Goal: Transaction & Acquisition: Purchase product/service

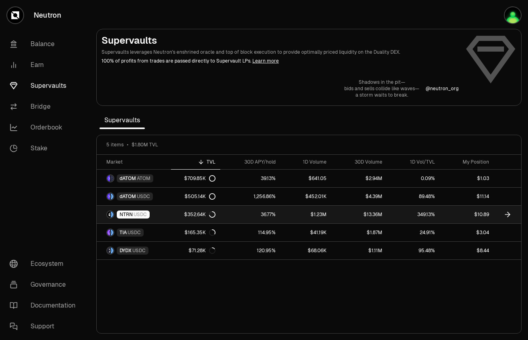
click at [294, 216] on link "$1.23M" at bounding box center [305, 215] width 51 height 18
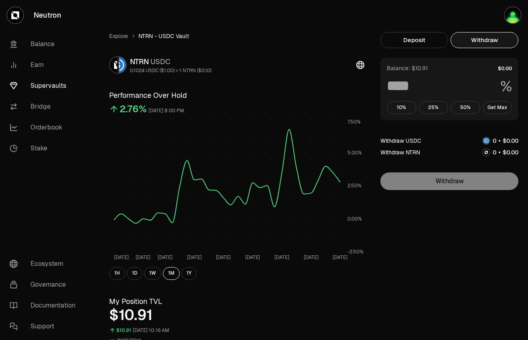
click at [485, 37] on button "Withdraw" at bounding box center [484, 40] width 68 height 16
click at [496, 106] on button "Get Max" at bounding box center [497, 107] width 30 height 13
type input "***"
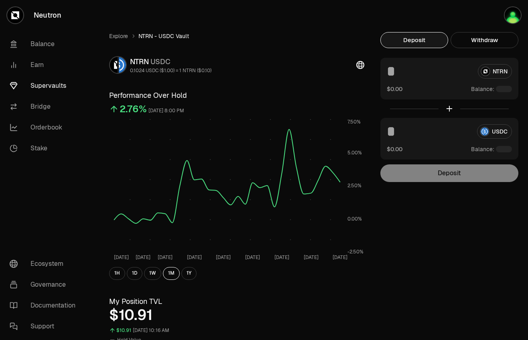
click at [421, 40] on button "Deposit" at bounding box center [414, 40] width 68 height 16
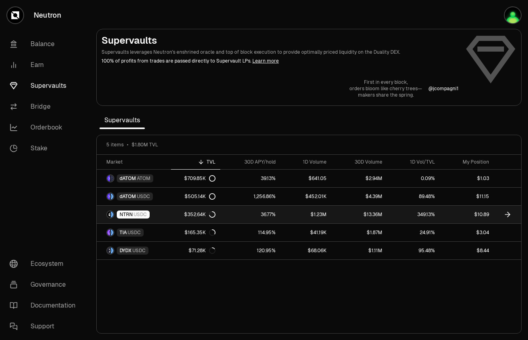
click at [462, 220] on link "$10.89" at bounding box center [466, 215] width 54 height 18
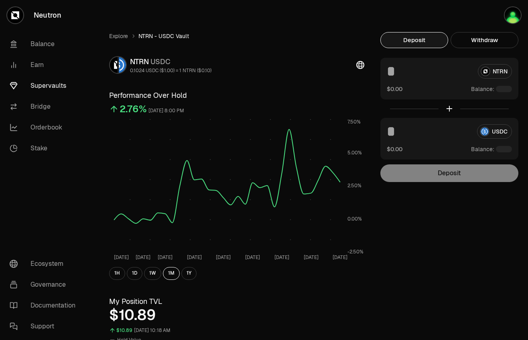
click at [504, 150] on div at bounding box center [504, 149] width 16 height 6
click at [514, 13] on img "button" at bounding box center [512, 15] width 16 height 16
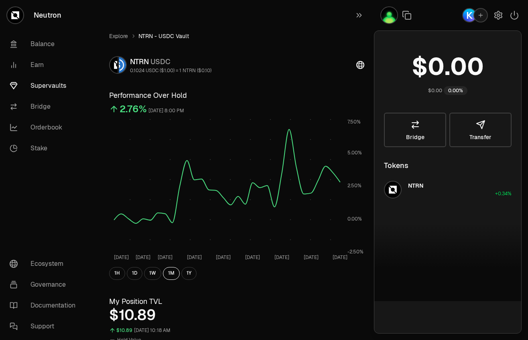
click at [478, 17] on icon "button" at bounding box center [480, 15] width 6 height 6
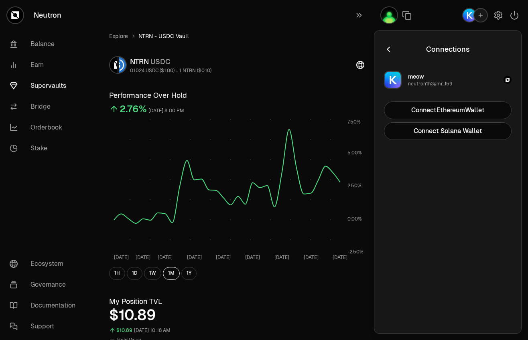
click at [387, 47] on icon "button" at bounding box center [388, 49] width 9 height 9
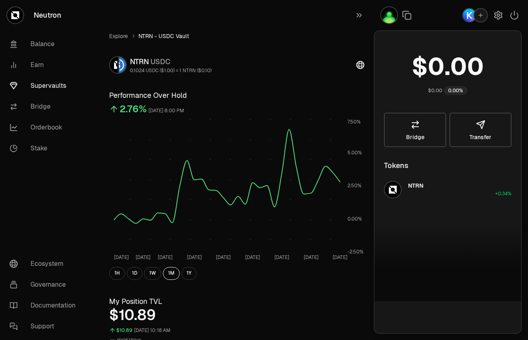
click at [385, 48] on div "$0.00 0.00%" at bounding box center [448, 71] width 128 height 63
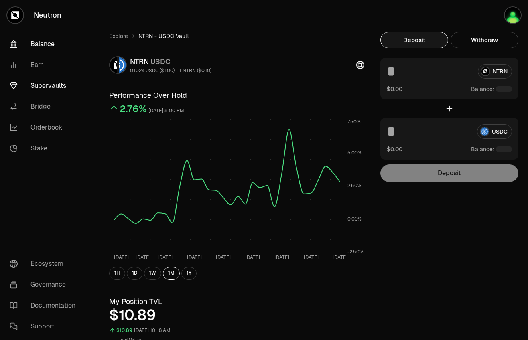
click at [49, 47] on link "Balance" at bounding box center [44, 44] width 83 height 21
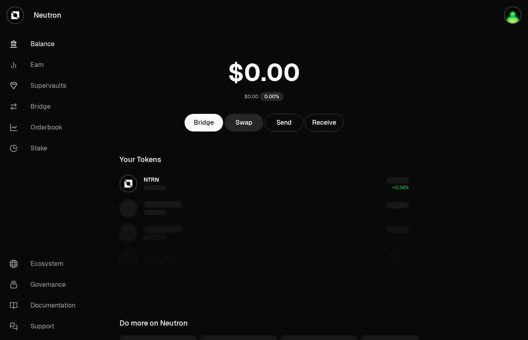
scroll to position [2, 0]
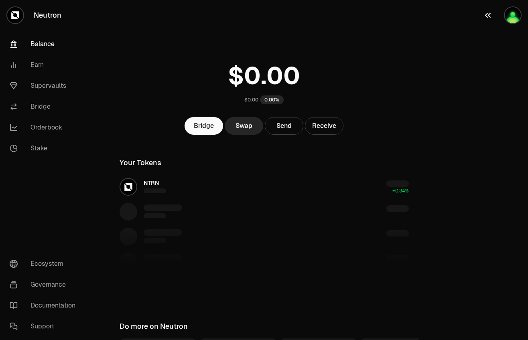
click at [515, 14] on img "button" at bounding box center [512, 15] width 16 height 16
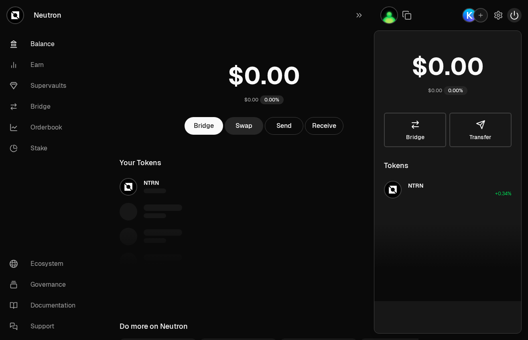
click at [514, 15] on icon "button" at bounding box center [514, 15] width 10 height 10
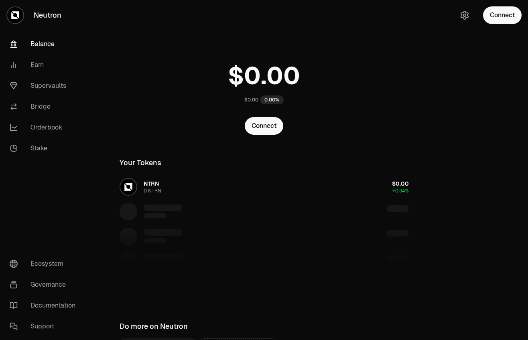
click at [514, 15] on button "Connect" at bounding box center [502, 15] width 38 height 18
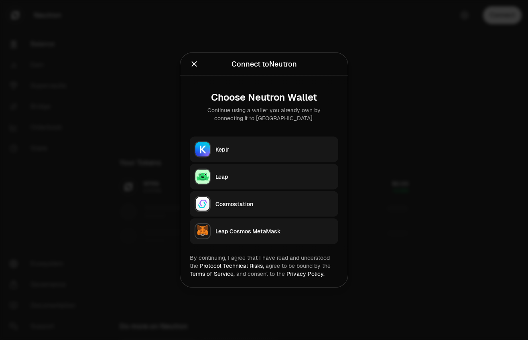
click at [221, 159] on button "Keplr" at bounding box center [264, 150] width 148 height 26
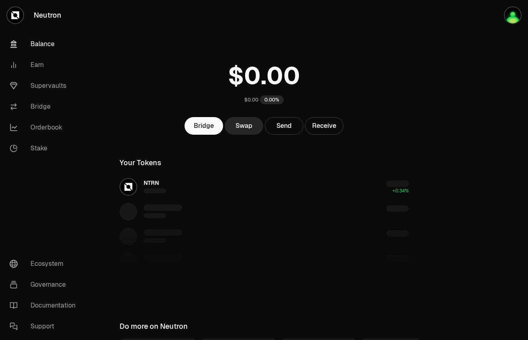
click at [44, 9] on link "Neutron" at bounding box center [45, 15] width 90 height 30
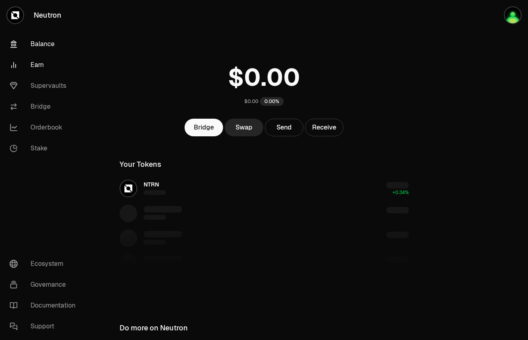
click at [43, 60] on link "Earn" at bounding box center [44, 65] width 83 height 21
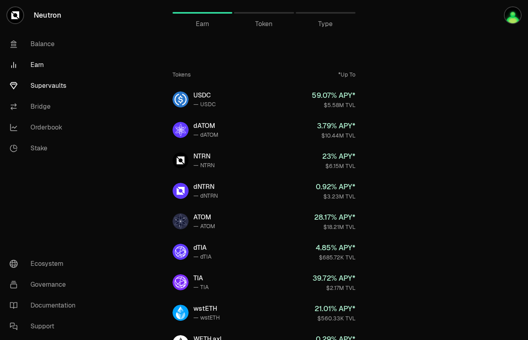
click at [51, 86] on link "Supervaults" at bounding box center [44, 85] width 83 height 21
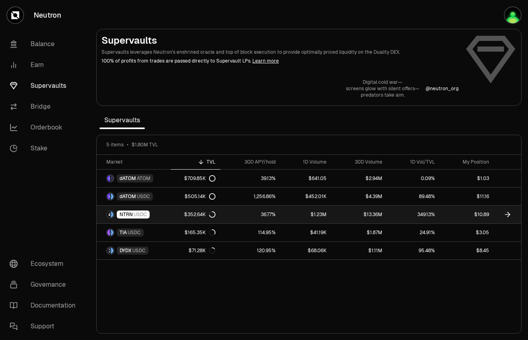
click at [457, 212] on link "$10.89" at bounding box center [466, 215] width 54 height 18
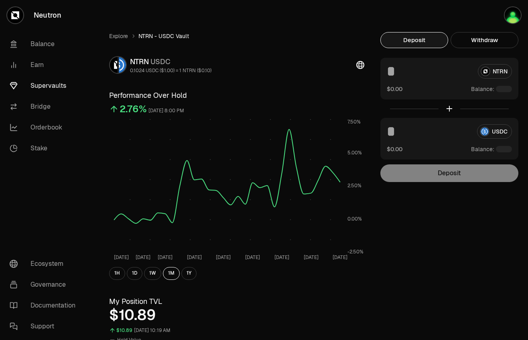
click at [496, 133] on div "USDC" at bounding box center [449, 131] width 125 height 14
click at [115, 38] on link "Explore" at bounding box center [118, 36] width 19 height 8
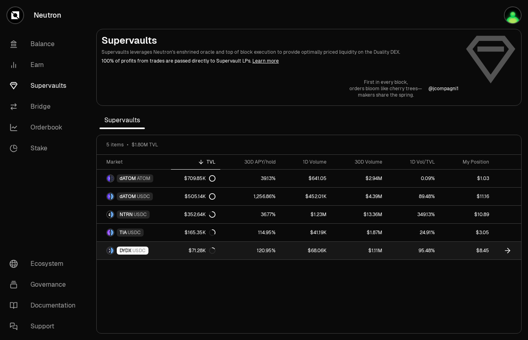
click at [379, 249] on link "$1.11M" at bounding box center [359, 251] width 56 height 18
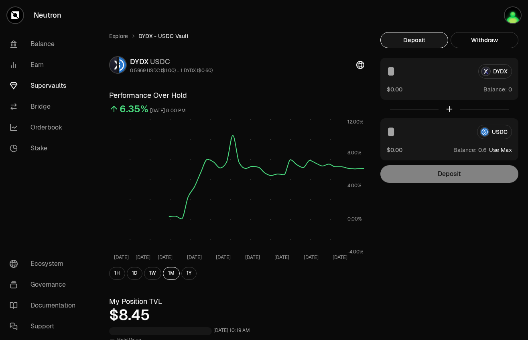
click at [505, 148] on button "Use Max" at bounding box center [500, 150] width 23 height 8
type input "***"
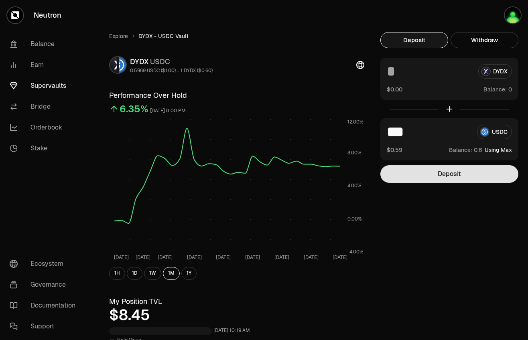
click at [464, 173] on button "Deposit" at bounding box center [449, 174] width 138 height 18
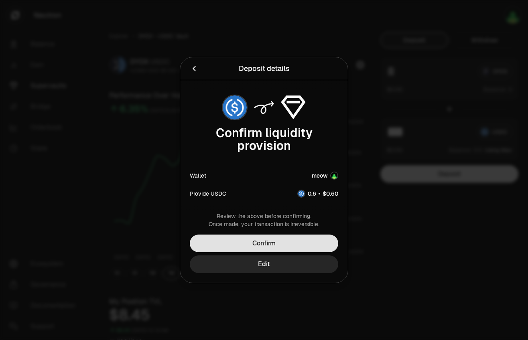
click at [259, 247] on button "Confirm" at bounding box center [264, 244] width 148 height 18
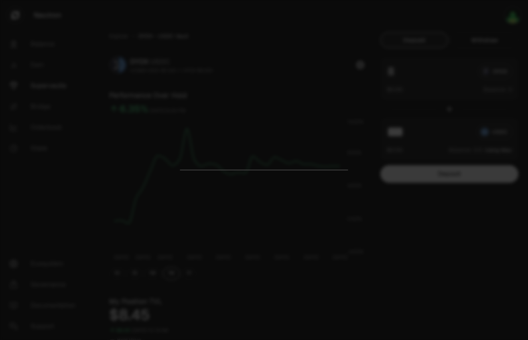
click at [423, 64] on div at bounding box center [264, 170] width 528 height 340
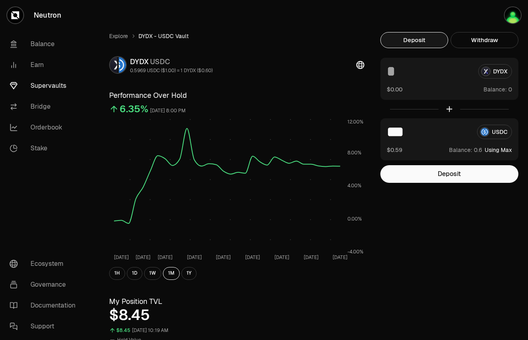
drag, startPoint x: 206, startPoint y: 54, endPoint x: 185, endPoint y: 54, distance: 20.4
click at [119, 39] on link "Explore" at bounding box center [118, 36] width 19 height 8
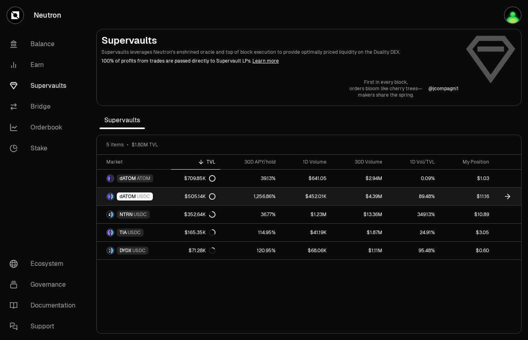
click at [457, 193] on link "$11.16" at bounding box center [466, 197] width 54 height 18
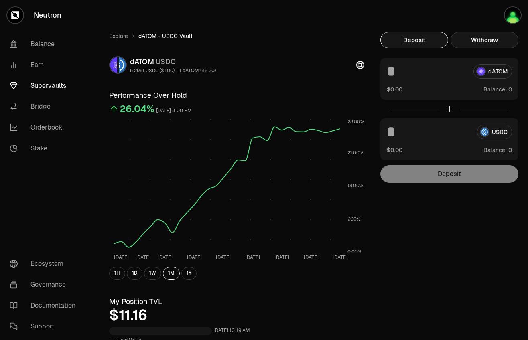
click at [496, 38] on button "Withdraw" at bounding box center [484, 40] width 68 height 16
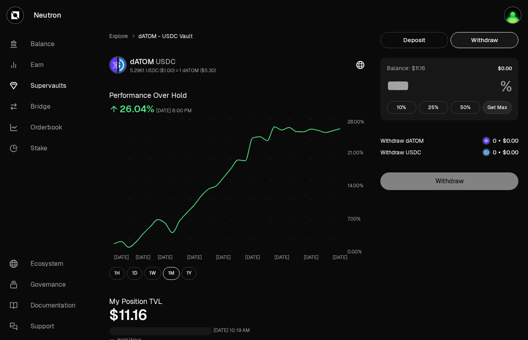
click at [500, 111] on button "Get Max" at bounding box center [497, 107] width 30 height 13
type input "***"
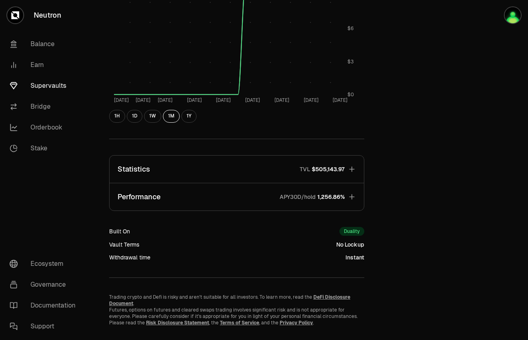
scroll to position [401, 0]
